Goal: Information Seeking & Learning: Learn about a topic

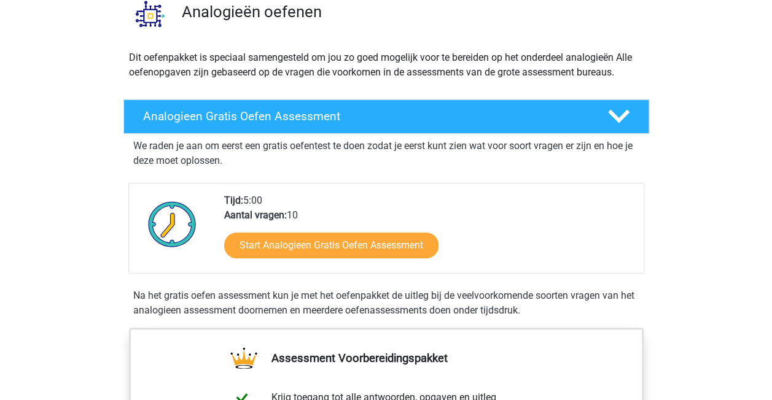
scroll to position [123, 0]
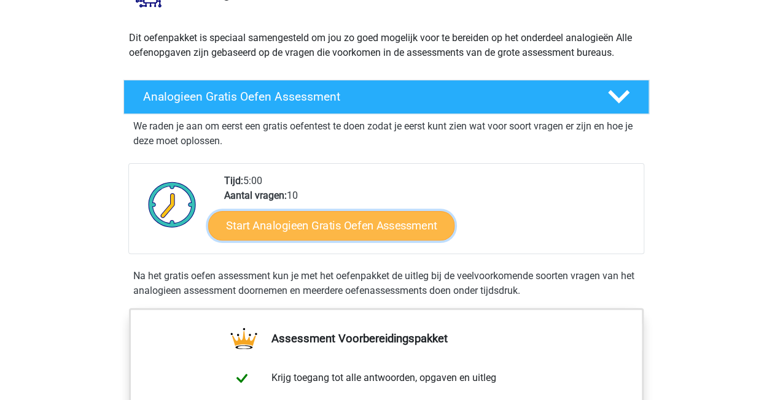
click at [322, 224] on link "Start Analogieen Gratis Oefen Assessment" at bounding box center [331, 225] width 246 height 29
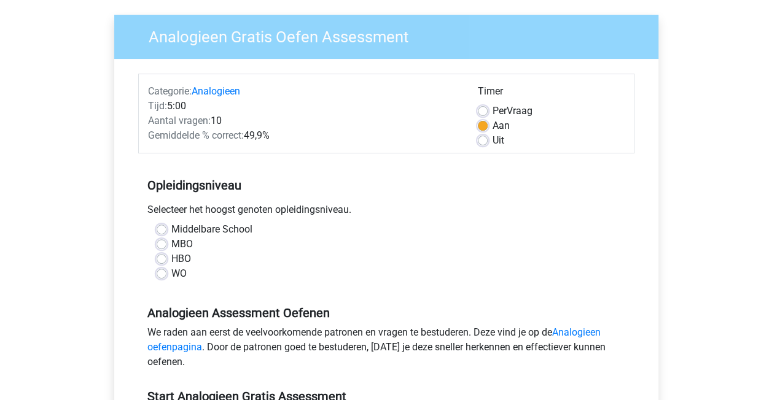
scroll to position [123, 0]
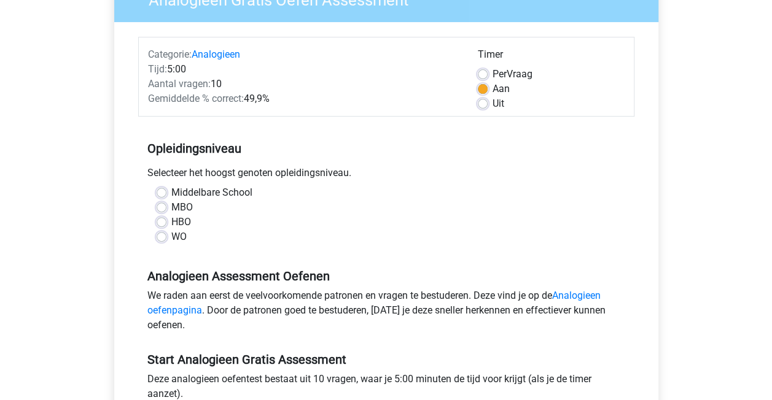
click at [171, 206] on label "MBO" at bounding box center [181, 207] width 21 height 15
click at [162, 206] on input "MBO" at bounding box center [162, 206] width 10 height 12
radio input "true"
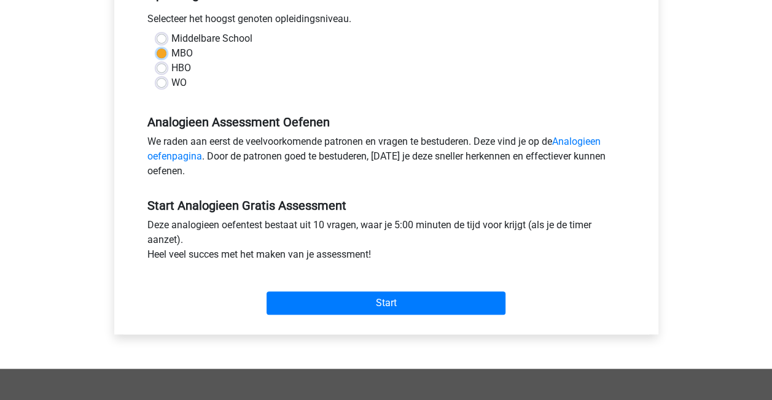
scroll to position [307, 0]
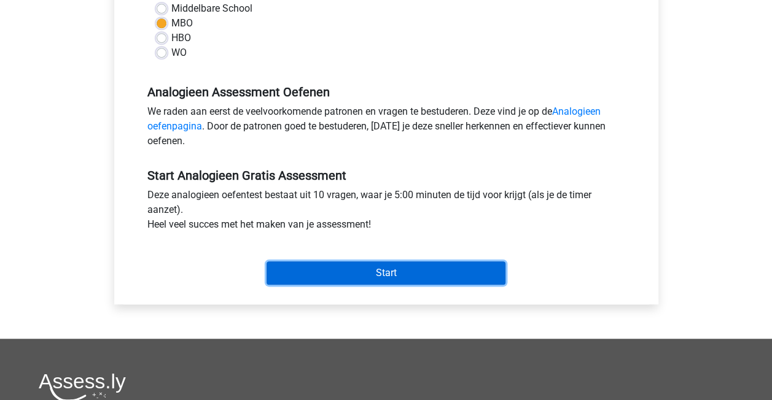
click at [376, 272] on input "Start" at bounding box center [385, 273] width 239 height 23
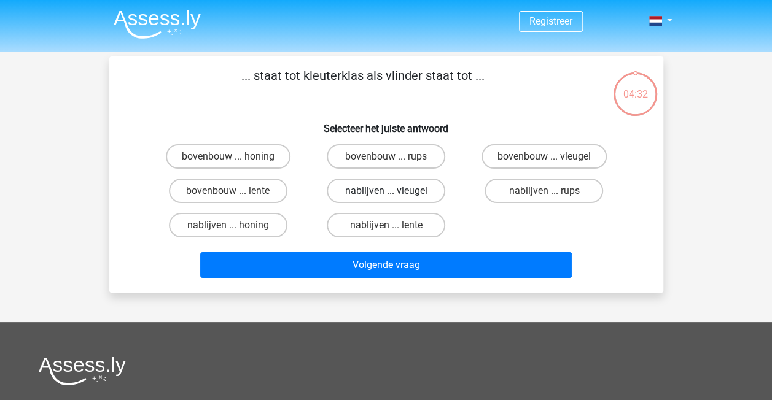
click at [381, 190] on label "nablijven ... vleugel" at bounding box center [386, 191] width 118 height 25
click at [386, 191] on input "nablijven ... vleugel" at bounding box center [390, 195] width 8 height 8
radio input "true"
click at [385, 156] on label "bovenbouw ... rups" at bounding box center [386, 156] width 118 height 25
click at [386, 157] on input "bovenbouw ... rups" at bounding box center [390, 161] width 8 height 8
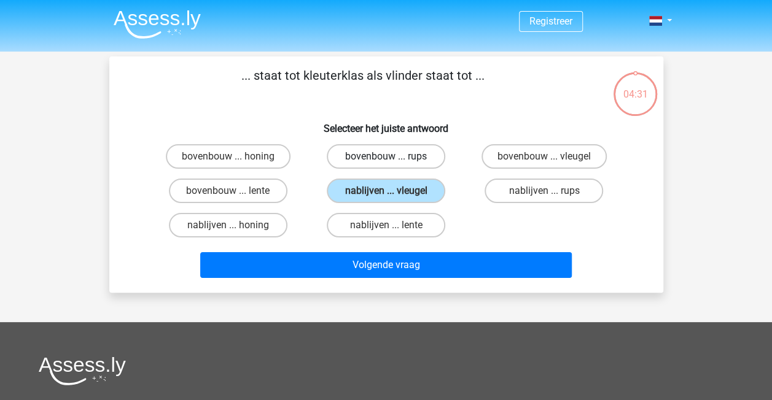
radio input "true"
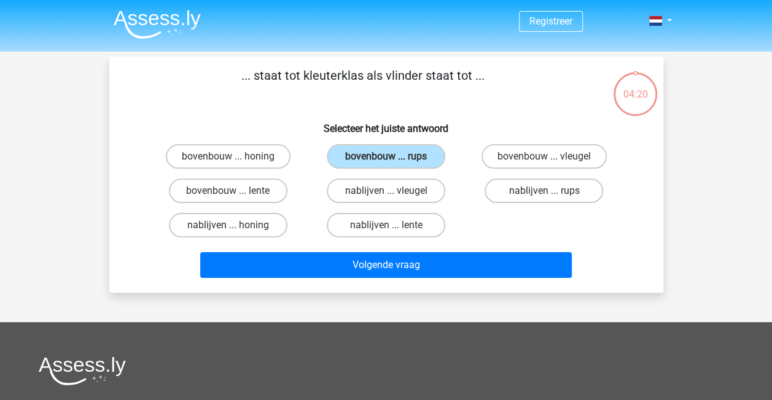
click at [228, 161] on input "bovenbouw ... honing" at bounding box center [232, 161] width 8 height 8
radio input "true"
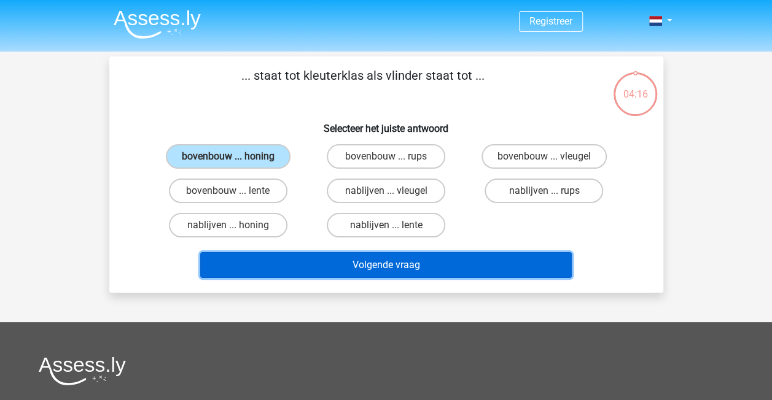
click at [386, 269] on button "Volgende vraag" at bounding box center [385, 265] width 371 height 26
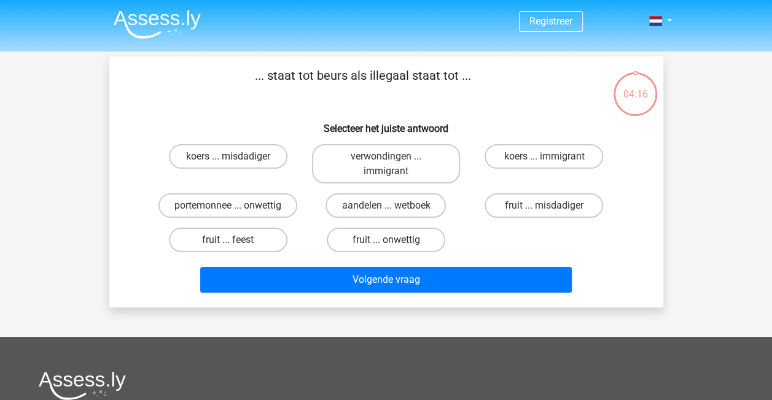
scroll to position [56, 0]
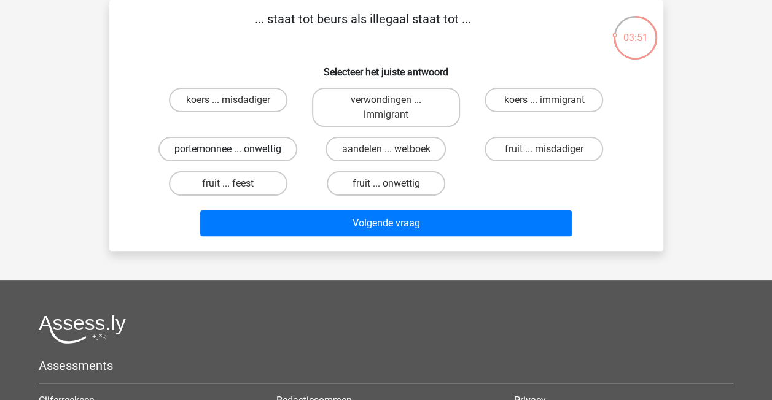
click at [259, 150] on label "portemonnee ... onwettig" at bounding box center [227, 149] width 139 height 25
click at [236, 150] on input "portemonnee ... onwettig" at bounding box center [232, 153] width 8 height 8
radio input "true"
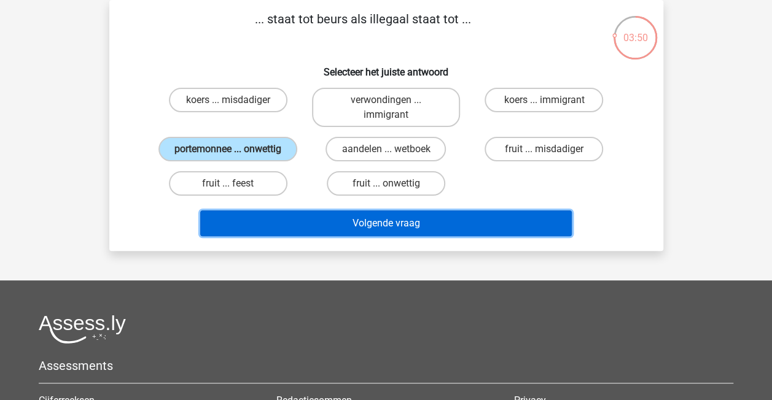
click at [392, 225] on button "Volgende vraag" at bounding box center [385, 224] width 371 height 26
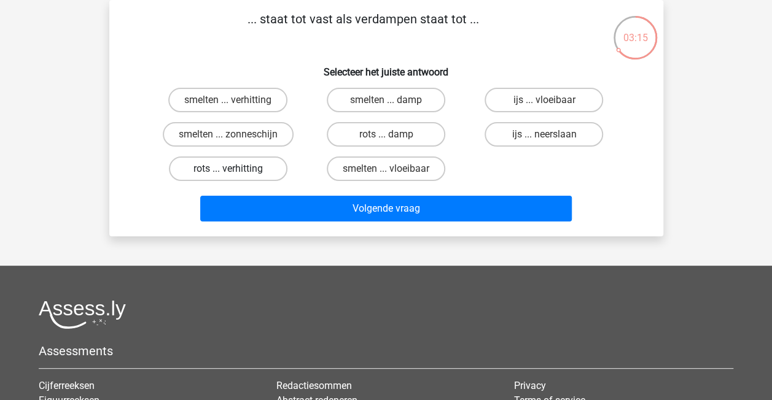
click at [246, 171] on label "rots ... verhitting" at bounding box center [228, 169] width 118 height 25
click at [236, 171] on input "rots ... verhitting" at bounding box center [232, 173] width 8 height 8
radio input "true"
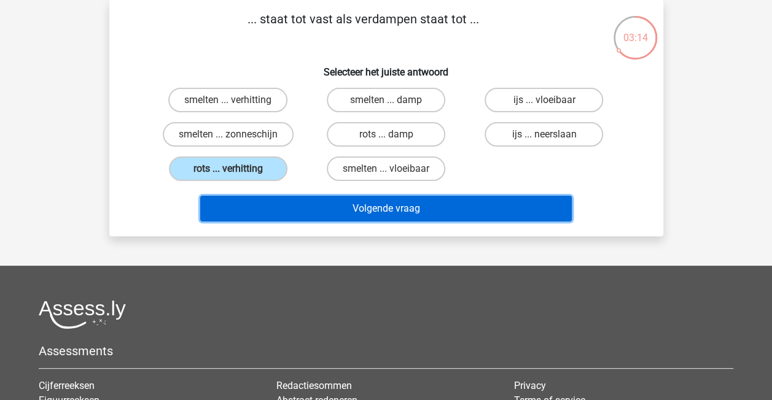
click at [399, 212] on button "Volgende vraag" at bounding box center [385, 209] width 371 height 26
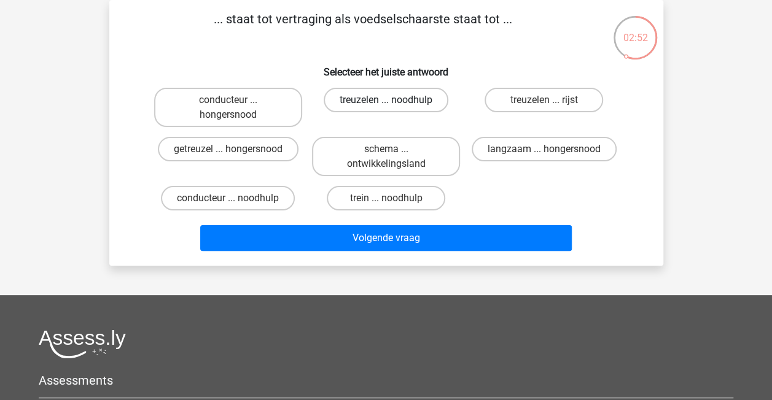
click at [404, 99] on label "treuzelen ... noodhulp" at bounding box center [386, 100] width 125 height 25
click at [393, 100] on input "treuzelen ... noodhulp" at bounding box center [390, 104] width 8 height 8
radio input "true"
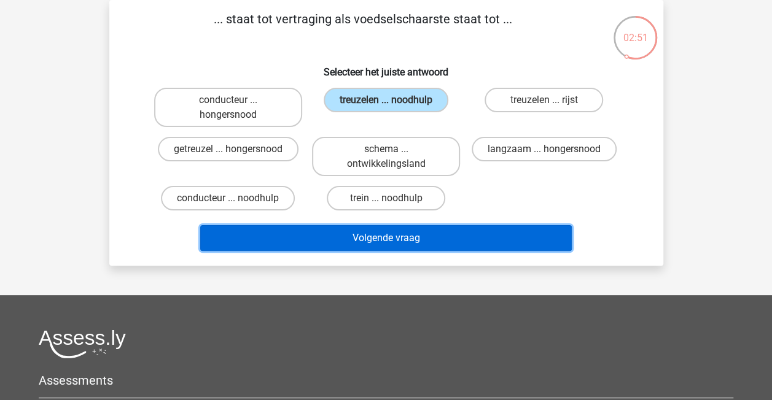
click at [407, 242] on button "Volgende vraag" at bounding box center [385, 238] width 371 height 26
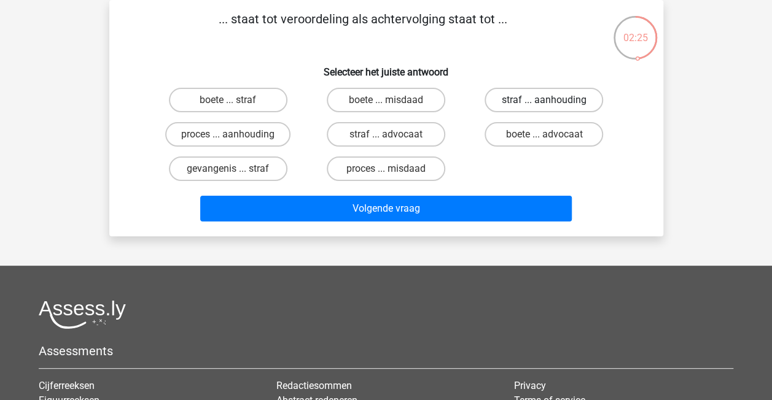
click at [540, 101] on label "straf ... aanhouding" at bounding box center [543, 100] width 118 height 25
click at [544, 101] on input "straf ... aanhouding" at bounding box center [548, 104] width 8 height 8
radio input "true"
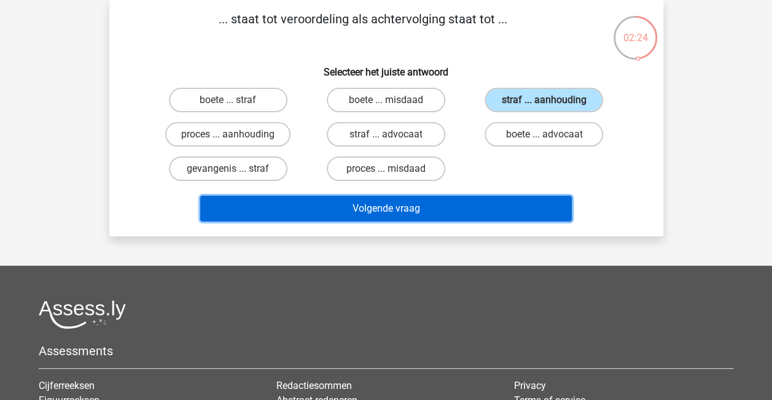
click at [386, 209] on button "Volgende vraag" at bounding box center [385, 209] width 371 height 26
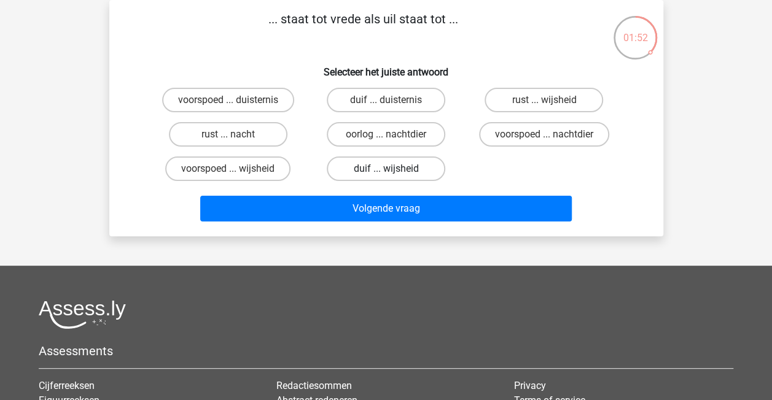
click at [404, 169] on label "duif ... wijsheid" at bounding box center [386, 169] width 118 height 25
click at [393, 169] on input "duif ... wijsheid" at bounding box center [390, 173] width 8 height 8
radio input "true"
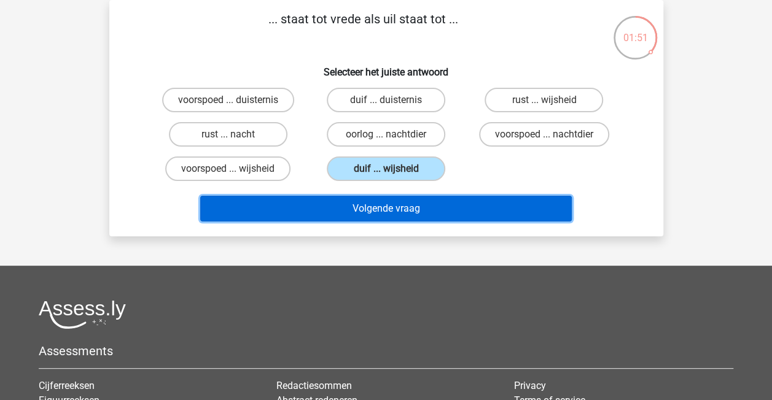
click at [382, 211] on button "Volgende vraag" at bounding box center [385, 209] width 371 height 26
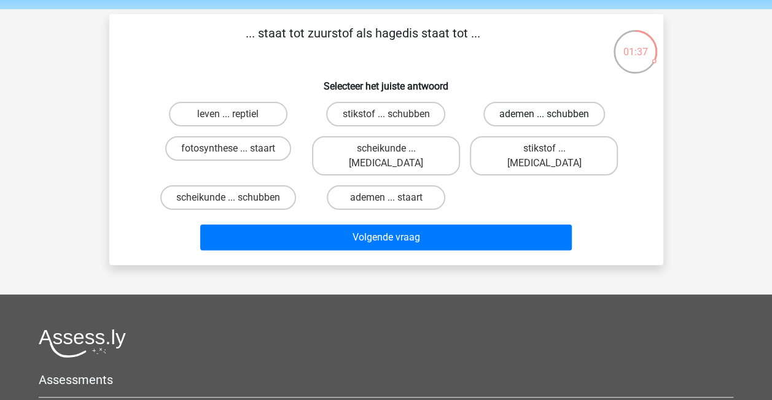
scroll to position [61, 0]
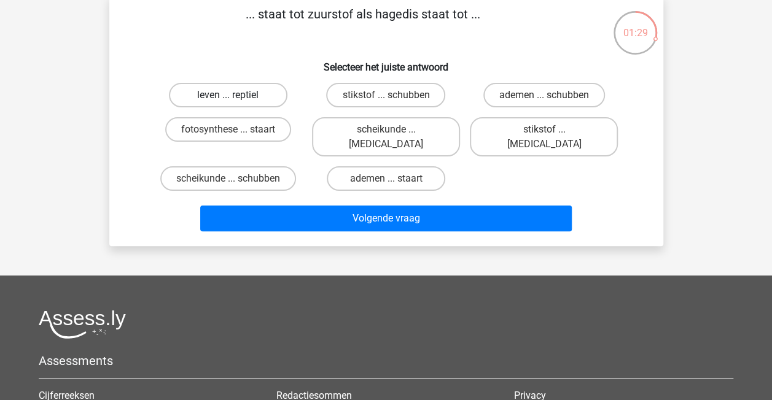
click at [249, 99] on label "leven ... reptiel" at bounding box center [228, 95] width 118 height 25
click at [236, 99] on input "leven ... reptiel" at bounding box center [232, 99] width 8 height 8
radio input "true"
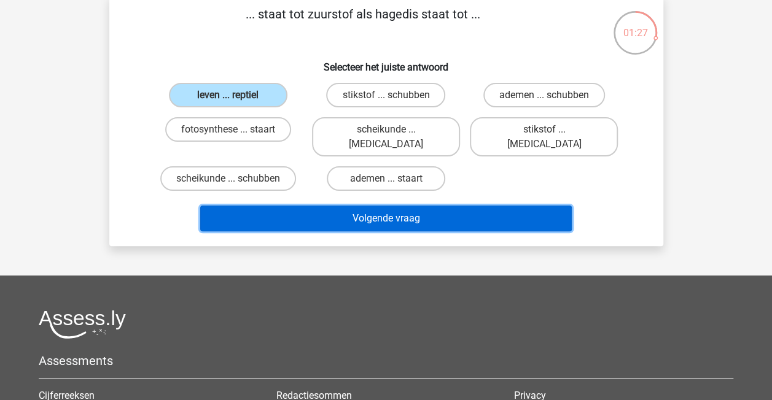
click at [410, 206] on button "Volgende vraag" at bounding box center [385, 219] width 371 height 26
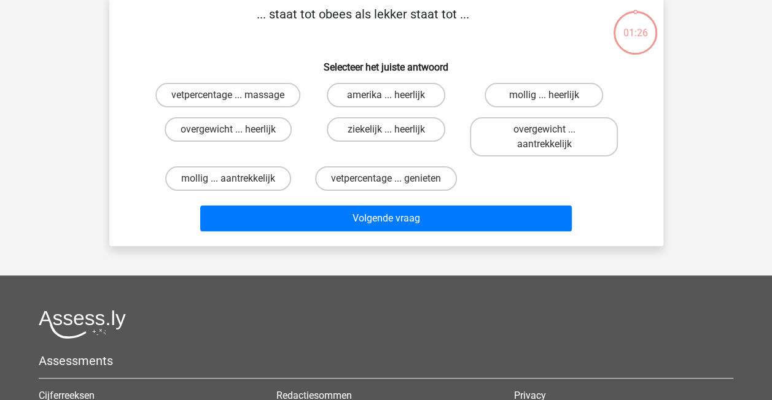
scroll to position [56, 0]
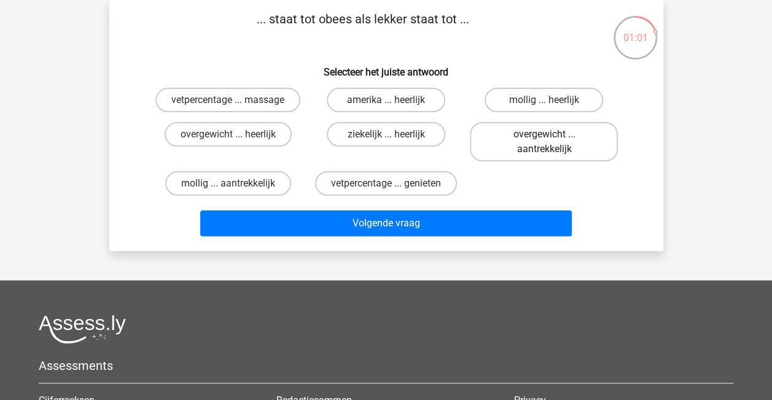
click at [560, 146] on label "overgewicht ... aantrekkelijk" at bounding box center [544, 141] width 148 height 39
click at [552, 142] on input "overgewicht ... aantrekkelijk" at bounding box center [548, 138] width 8 height 8
radio input "true"
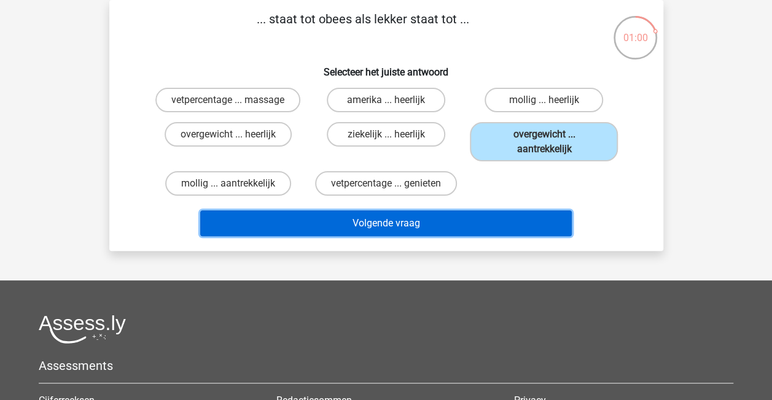
click at [382, 220] on button "Volgende vraag" at bounding box center [385, 224] width 371 height 26
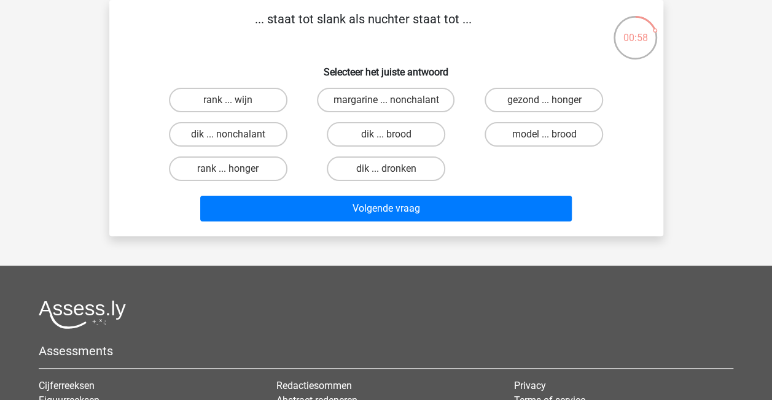
scroll to position [0, 0]
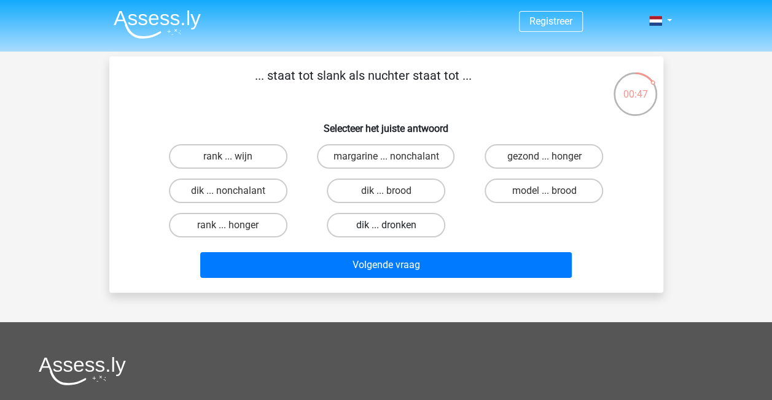
click at [405, 225] on label "dik ... dronken" at bounding box center [386, 225] width 118 height 25
click at [393, 225] on input "dik ... dronken" at bounding box center [390, 229] width 8 height 8
radio input "true"
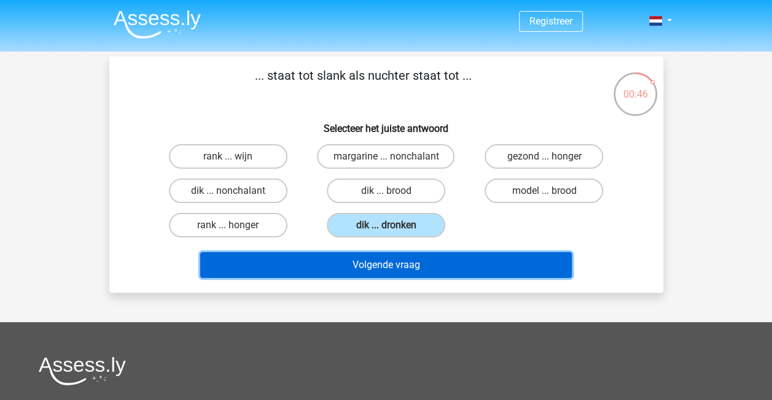
click at [400, 273] on button "Volgende vraag" at bounding box center [385, 265] width 371 height 26
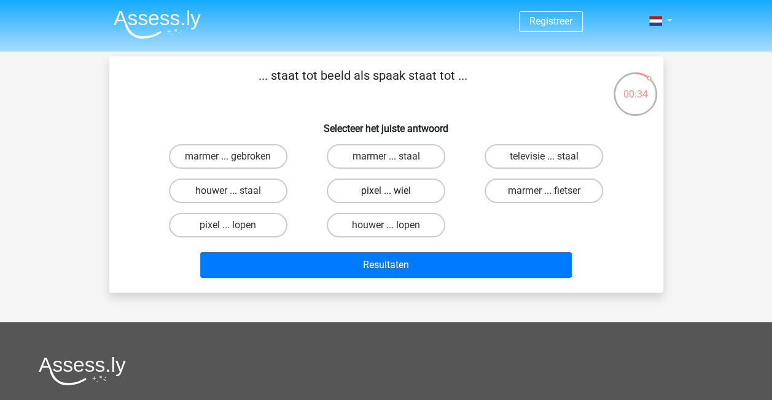
click at [375, 192] on label "pixel ... wiel" at bounding box center [386, 191] width 118 height 25
click at [386, 192] on input "pixel ... wiel" at bounding box center [390, 195] width 8 height 8
radio input "true"
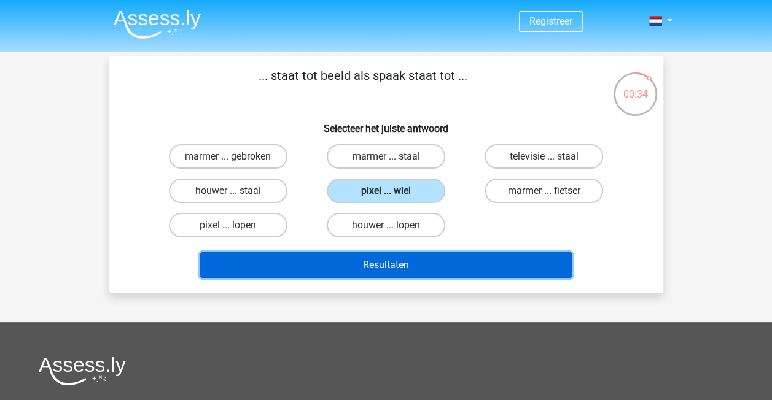
click at [409, 266] on button "Resultaten" at bounding box center [385, 265] width 371 height 26
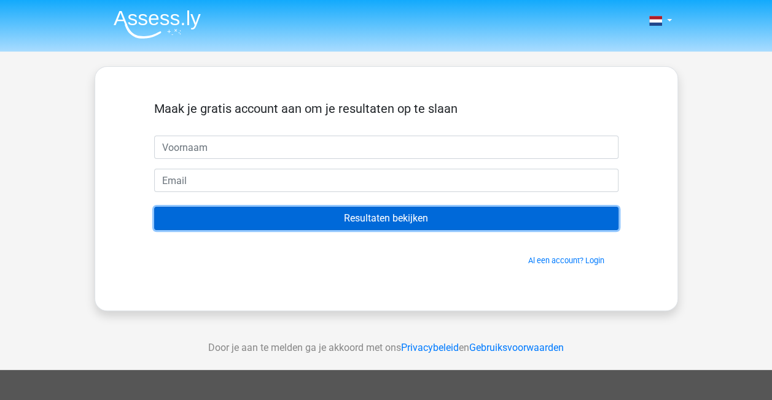
click at [380, 220] on input "Resultaten bekijken" at bounding box center [386, 218] width 464 height 23
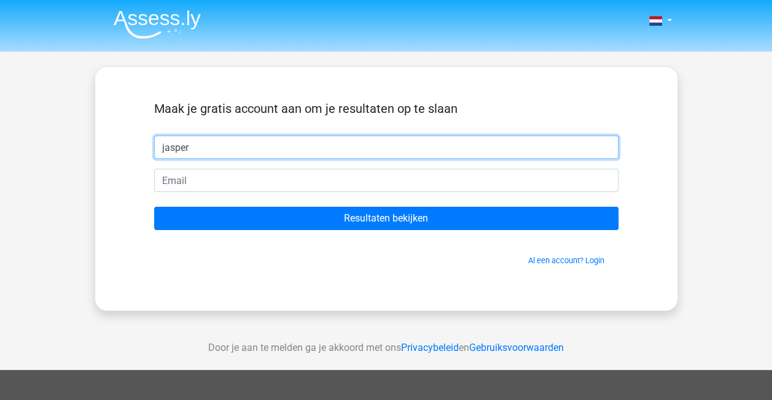
type input "jasper"
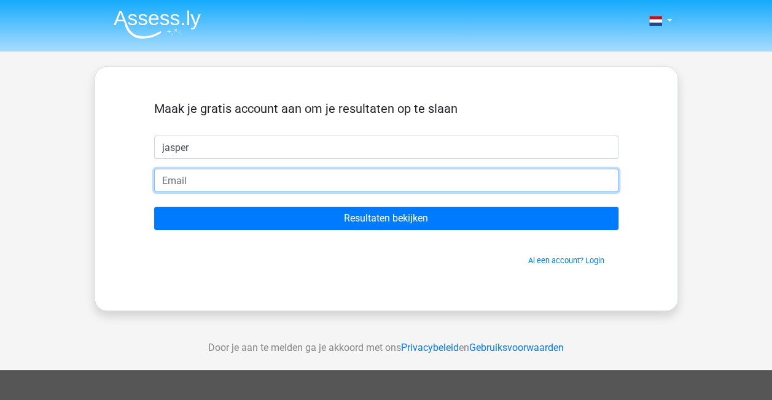
click at [207, 175] on input "email" at bounding box center [386, 180] width 464 height 23
type input "jasper.van.haaren@mammoet.com"
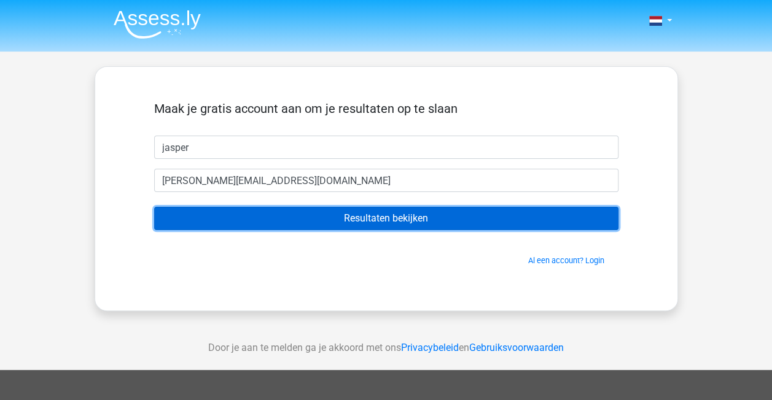
click at [367, 223] on input "Resultaten bekijken" at bounding box center [386, 218] width 464 height 23
